Goal: Information Seeking & Learning: Learn about a topic

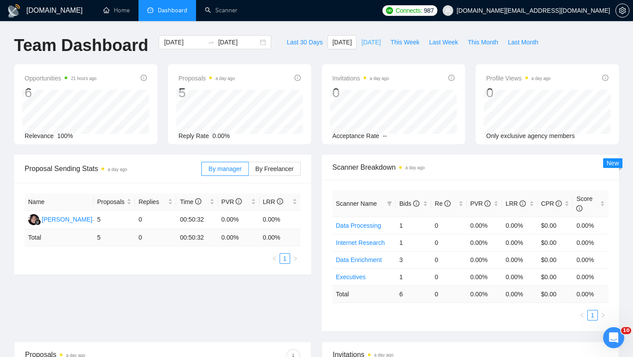
click at [363, 39] on span "[DATE]" at bounding box center [370, 42] width 19 height 10
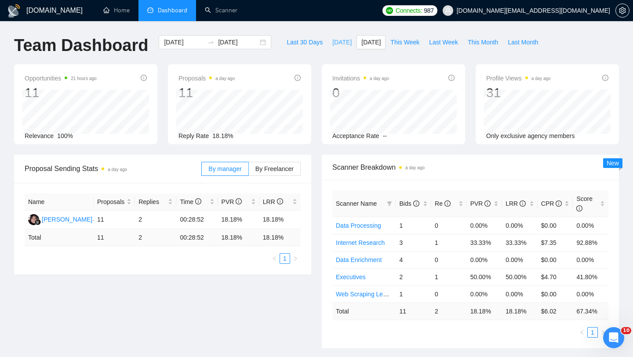
click at [335, 43] on span "[DATE]" at bounding box center [341, 42] width 19 height 10
type input "[DATE]"
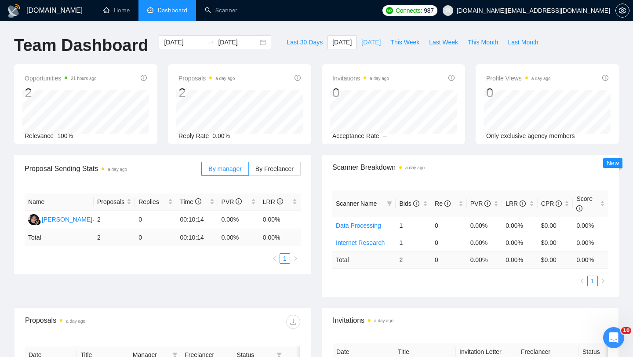
click at [373, 41] on span "[DATE]" at bounding box center [370, 42] width 19 height 10
type input "[DATE]"
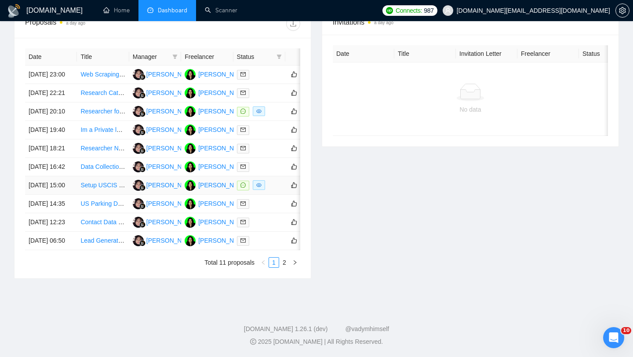
scroll to position [422, 0]
click at [288, 267] on link "2" at bounding box center [285, 263] width 10 height 10
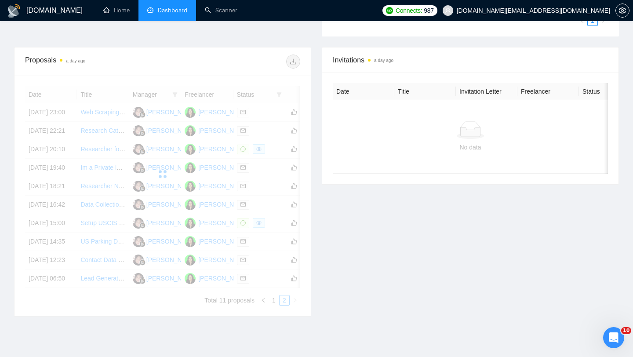
scroll to position [218, 0]
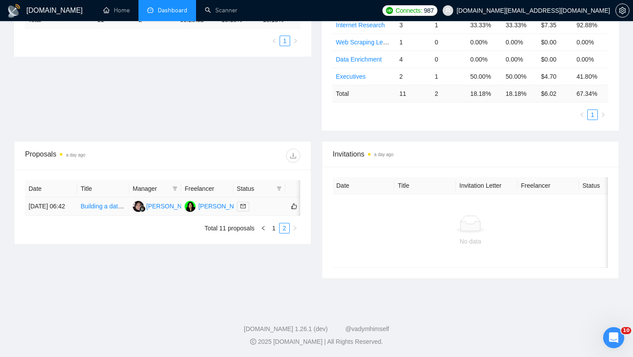
click at [108, 216] on td "Building a database of graduates from a particular program with LinkedIn and ot…" at bounding box center [103, 206] width 52 height 18
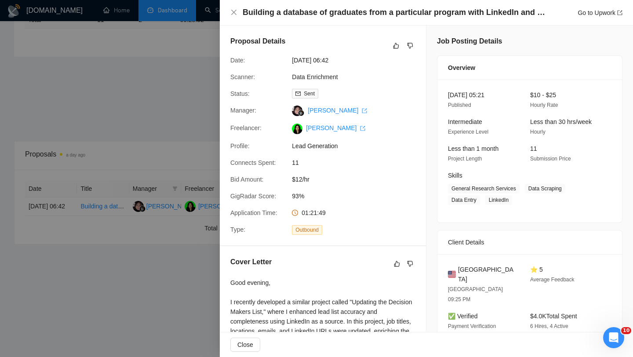
click at [355, 13] on h4 "Building a database of graduates from a particular program with LinkedIn and ot…" at bounding box center [394, 12] width 303 height 11
click at [116, 134] on div at bounding box center [316, 178] width 633 height 357
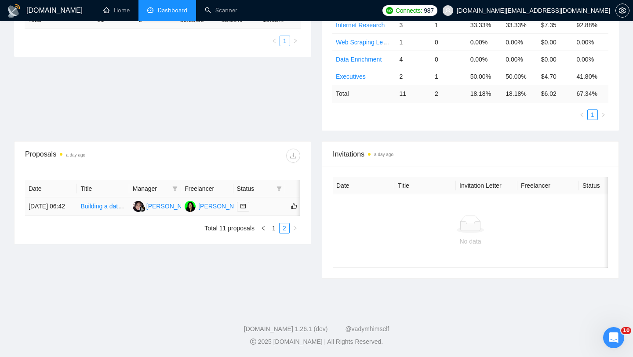
click at [102, 210] on link "Building a database of graduates from a particular program with LinkedIn and ot…" at bounding box center [204, 206] width 249 height 7
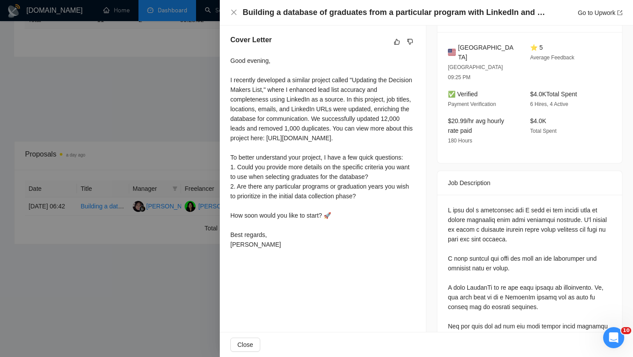
scroll to position [240, 0]
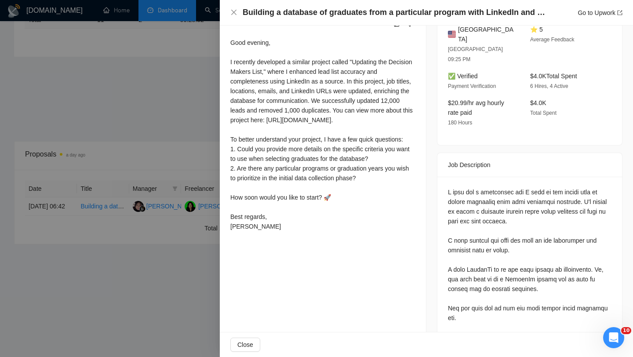
click at [296, 267] on div "Proposal Details Date: [DATE] 06:42 Scanner: Data Enrichment Status: Sent Manag…" at bounding box center [323, 201] width 207 height 833
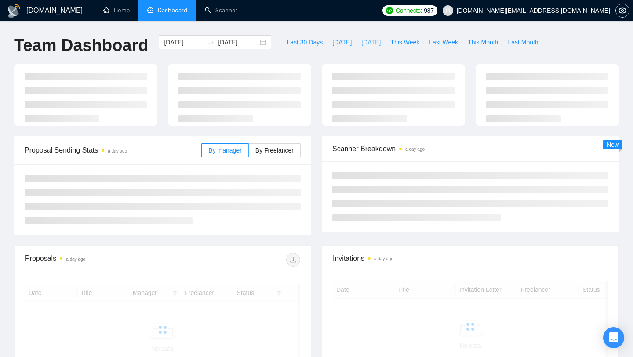
click at [365, 48] on button "[DATE]" at bounding box center [370, 42] width 29 height 14
type input "[DATE]"
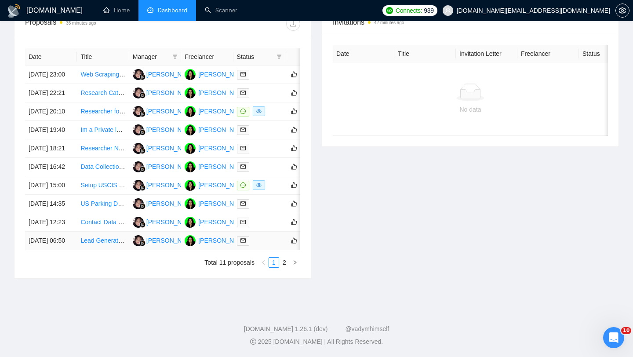
scroll to position [324, 0]
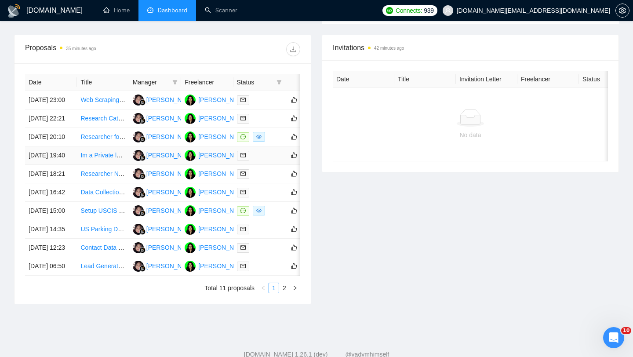
click at [90, 165] on td "Im a Private lender - Need accurate contact info for list of real estate invest…" at bounding box center [103, 155] width 52 height 18
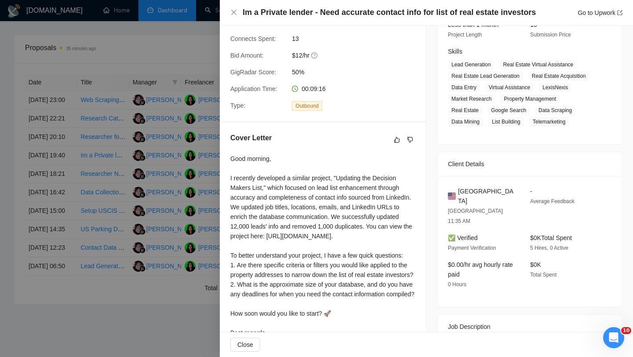
scroll to position [193, 0]
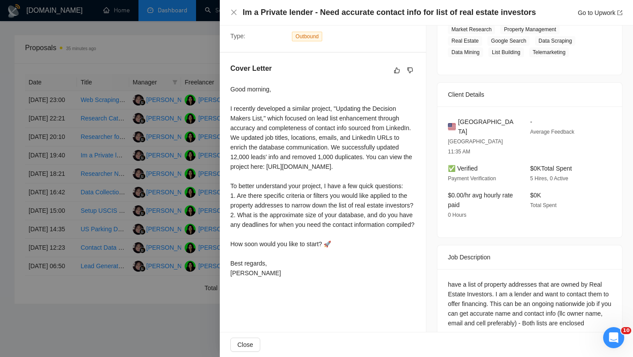
click at [96, 197] on div at bounding box center [316, 178] width 633 height 357
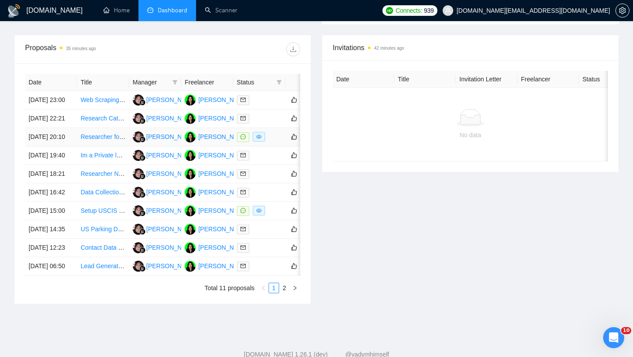
click at [100, 146] on td "Researcher for Lead List (You will need CHATGPT/GEMINI + Sales Navigator)" at bounding box center [103, 137] width 52 height 18
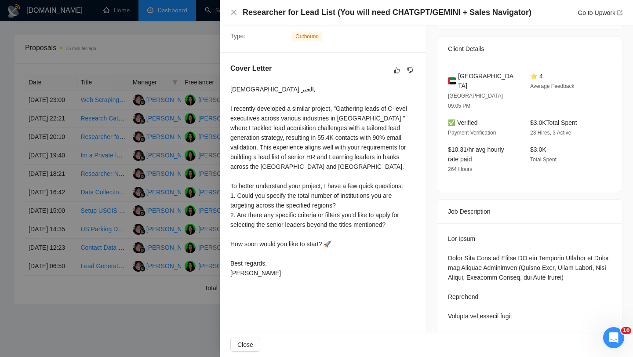
click at [99, 167] on div at bounding box center [316, 178] width 633 height 357
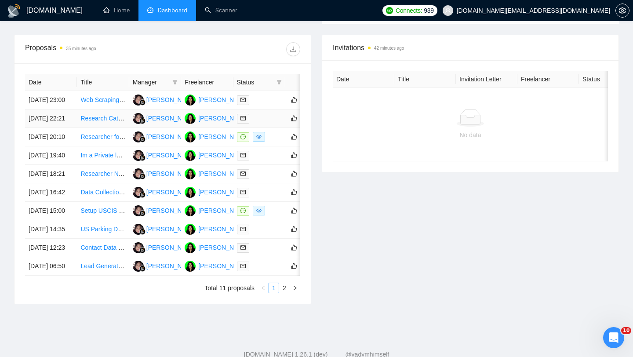
click at [94, 128] on td "Research Category Managers for Sony, Xbox, Nintendo" at bounding box center [103, 118] width 52 height 18
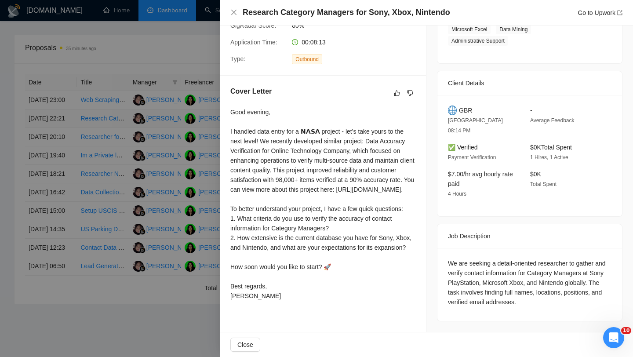
scroll to position [182, 0]
click at [98, 156] on div at bounding box center [316, 178] width 633 height 357
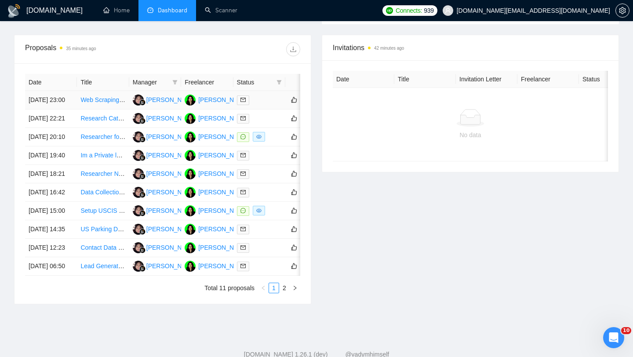
click at [96, 109] on td "Web Scraping Specialist for Builtwith, Store Leads, and Crunchbase" at bounding box center [103, 100] width 52 height 18
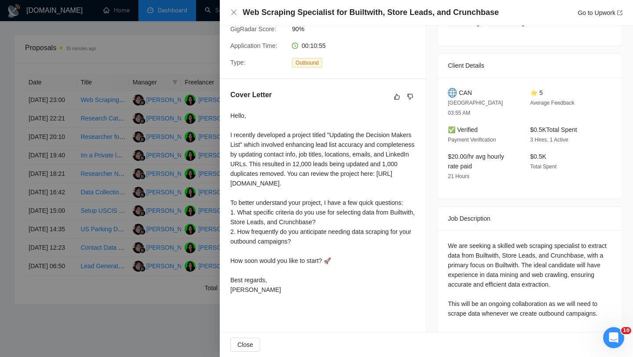
click at [142, 200] on div at bounding box center [316, 178] width 633 height 357
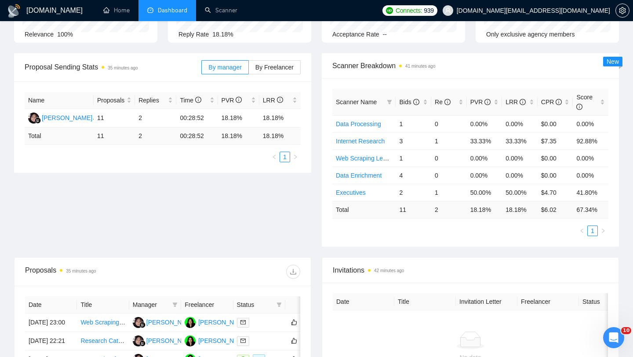
scroll to position [0, 0]
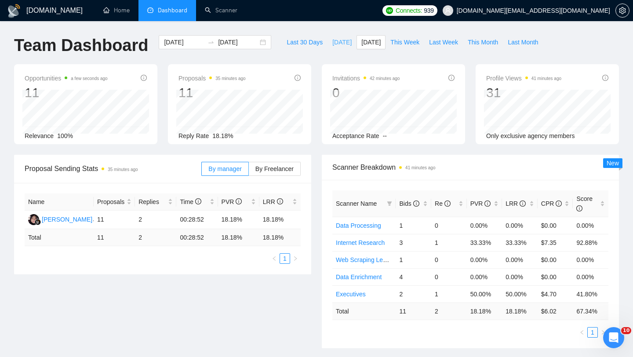
click at [334, 44] on span "[DATE]" at bounding box center [341, 42] width 19 height 10
type input "[DATE]"
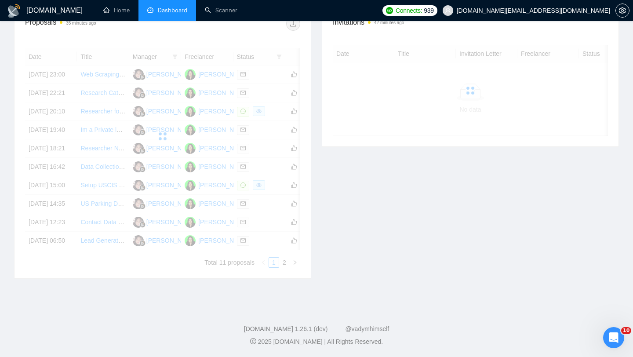
scroll to position [167, 0]
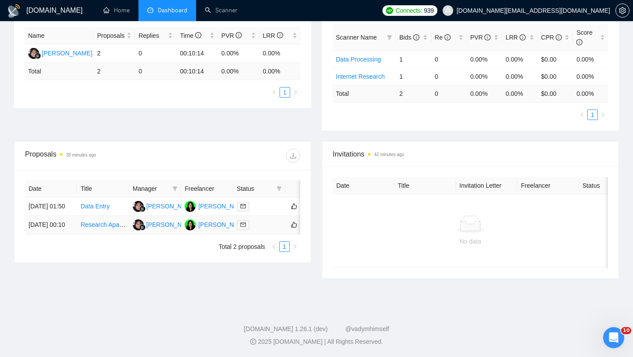
click at [85, 234] on td "Research Apartment Rentals" at bounding box center [103, 225] width 52 height 18
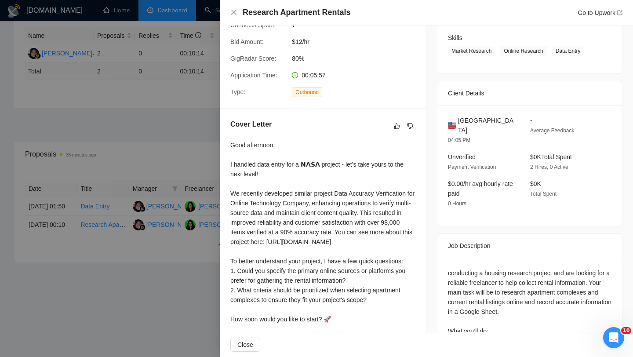
scroll to position [116, 0]
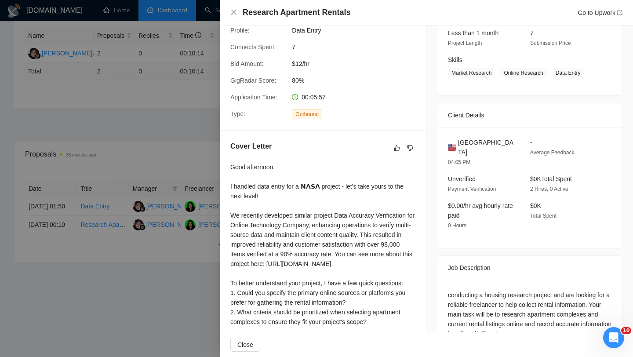
click at [40, 248] on div at bounding box center [316, 178] width 633 height 357
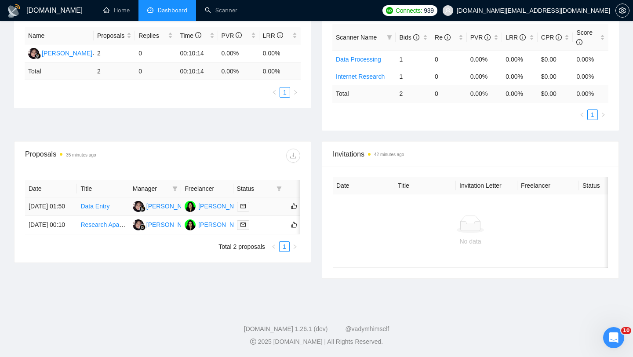
click at [102, 216] on td "Data Entry" at bounding box center [103, 206] width 52 height 18
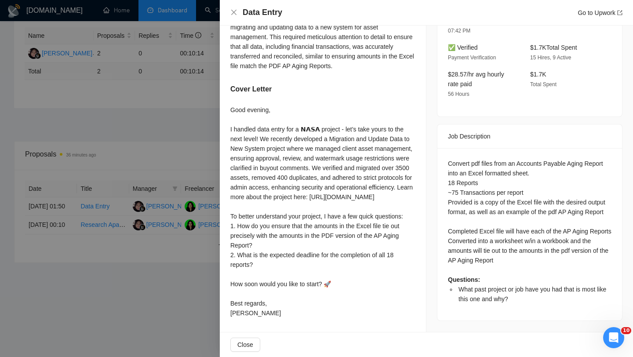
scroll to position [287, 0]
click at [90, 265] on div at bounding box center [316, 178] width 633 height 357
